Goal: Navigation & Orientation: Understand site structure

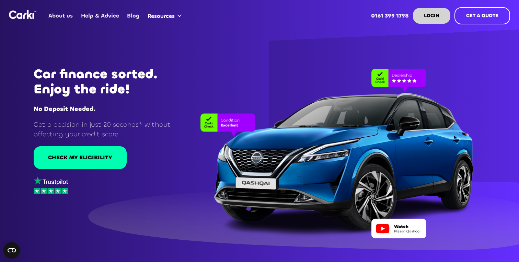
click at [136, 17] on link "Blog" at bounding box center [133, 15] width 20 height 27
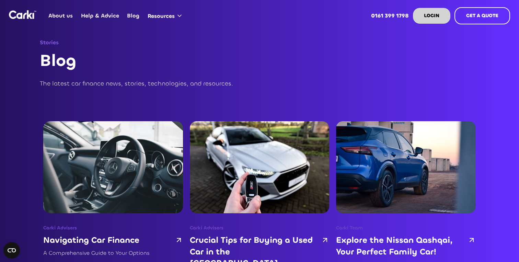
click at [68, 17] on link "About us" at bounding box center [61, 15] width 32 height 27
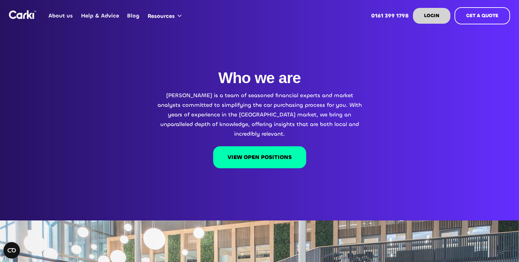
click at [33, 14] on img "home" at bounding box center [22, 14] width 27 height 9
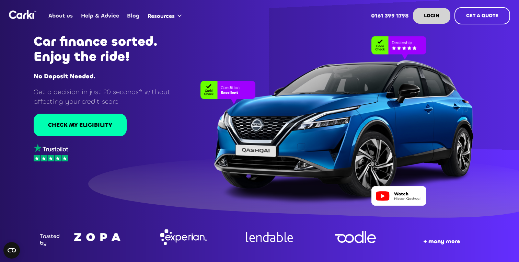
scroll to position [27, 0]
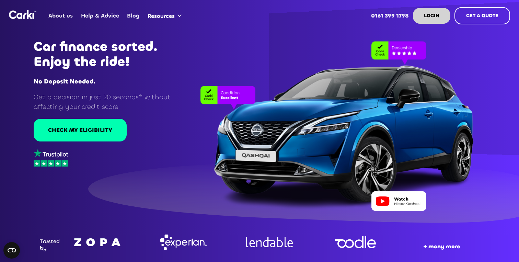
drag, startPoint x: 379, startPoint y: 102, endPoint x: 328, endPoint y: 168, distance: 83.6
click at [328, 168] on div at bounding box center [327, 118] width 343 height 183
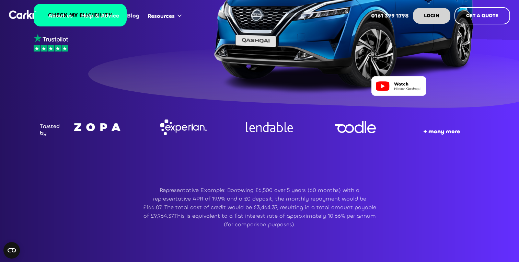
scroll to position [0, 0]
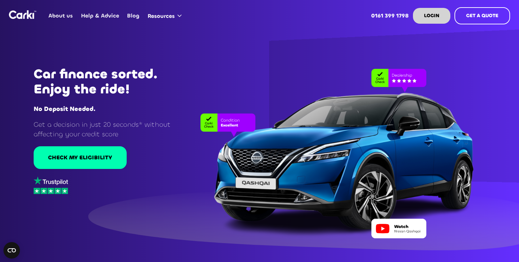
click at [32, 17] on img "home" at bounding box center [22, 14] width 27 height 9
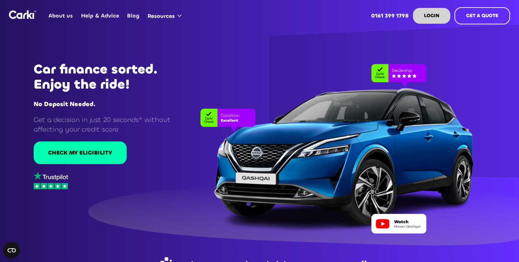
click at [63, 17] on link "About us" at bounding box center [61, 15] width 32 height 27
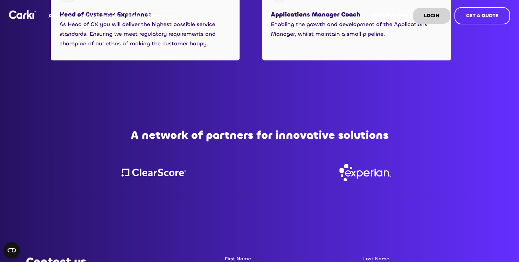
scroll to position [875, 0]
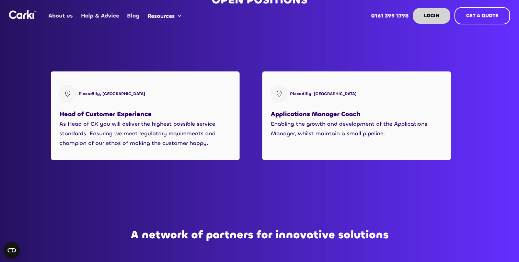
click at [32, 15] on img "home" at bounding box center [22, 14] width 27 height 9
